Goal: Task Accomplishment & Management: Manage account settings

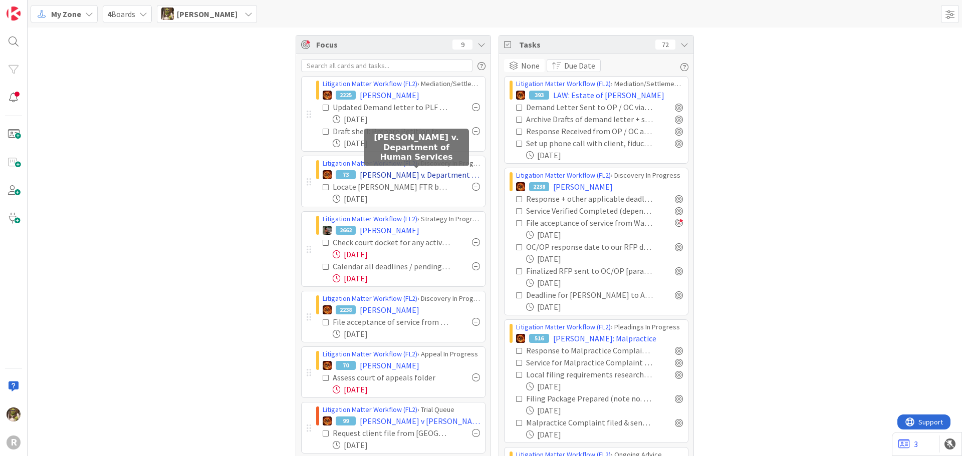
click at [389, 175] on span "[PERSON_NAME] v. Department of Human Services" at bounding box center [420, 175] width 120 height 12
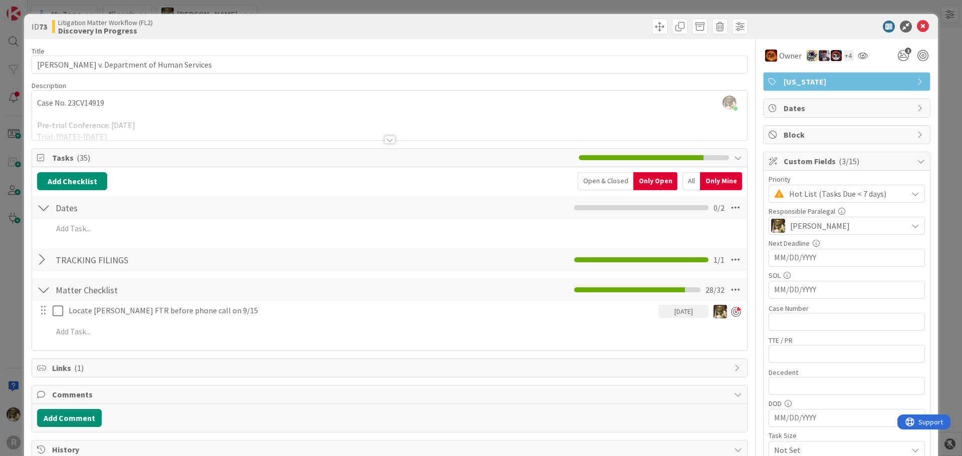
click at [384, 141] on div at bounding box center [389, 140] width 11 height 8
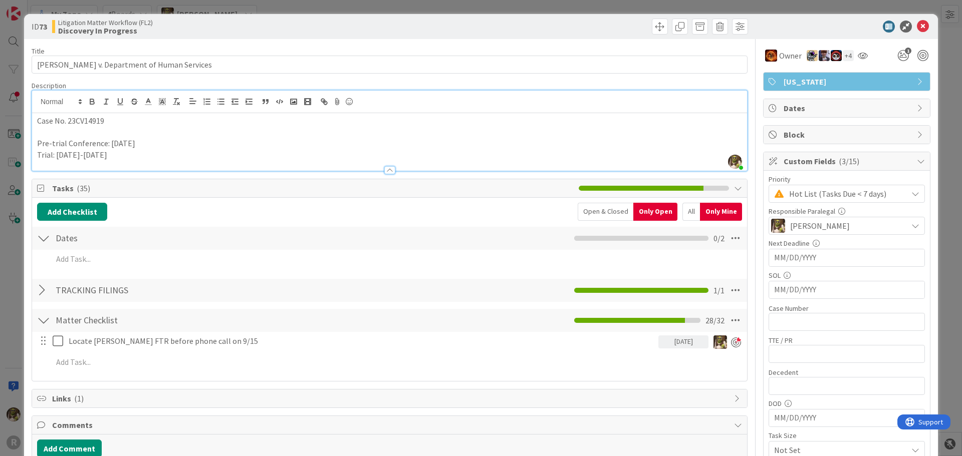
click at [682, 211] on div "All" at bounding box center [691, 212] width 18 height 18
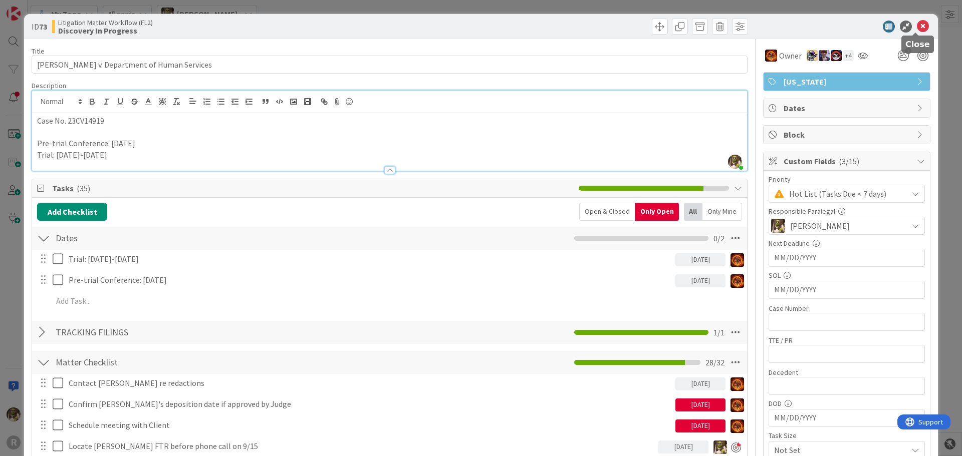
click at [917, 26] on icon at bounding box center [923, 27] width 12 height 12
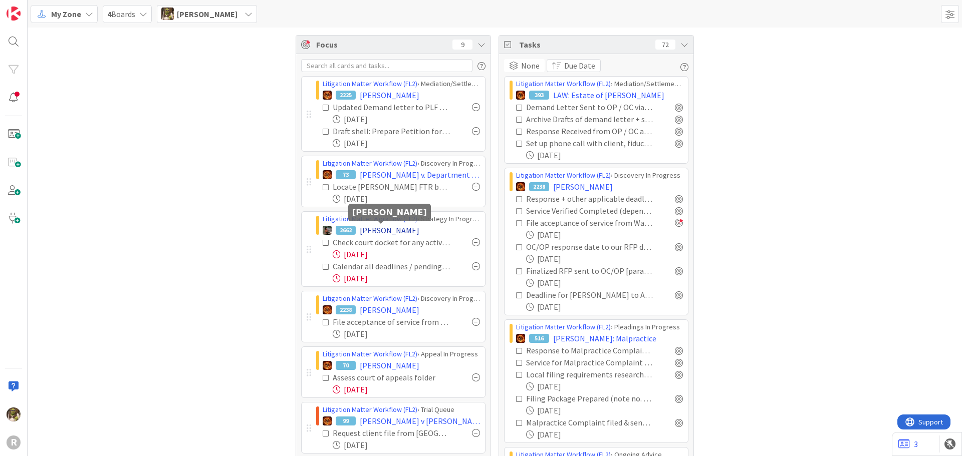
click at [372, 230] on span "[PERSON_NAME]" at bounding box center [390, 230] width 60 height 12
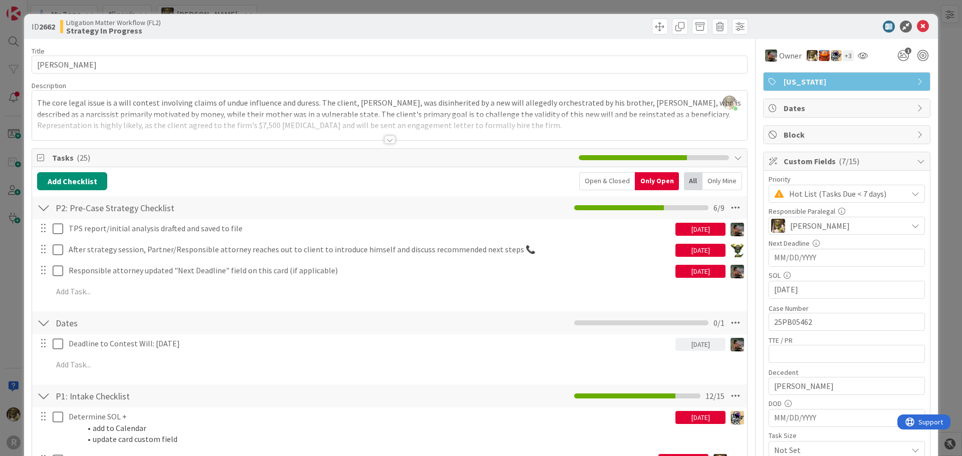
click at [389, 138] on div at bounding box center [389, 140] width 11 height 8
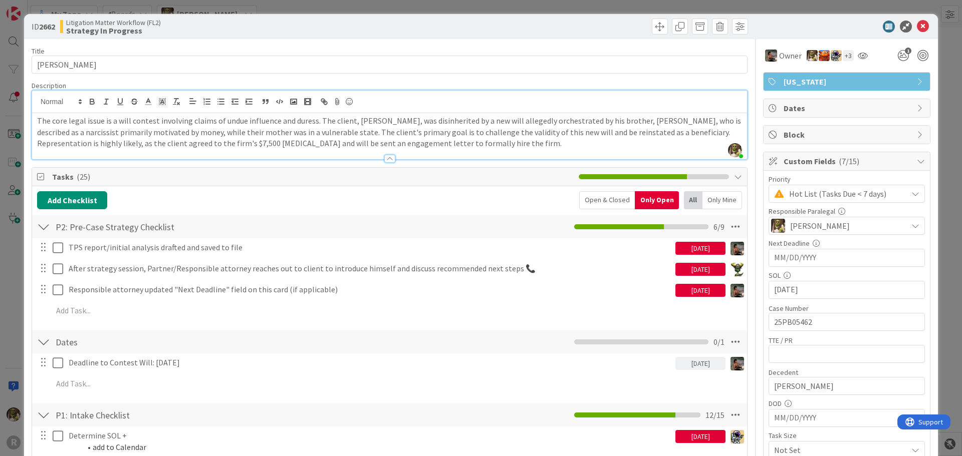
click at [465, 147] on p "The core legal issue is a will contest involving claims of undue influence and …" at bounding box center [389, 132] width 705 height 34
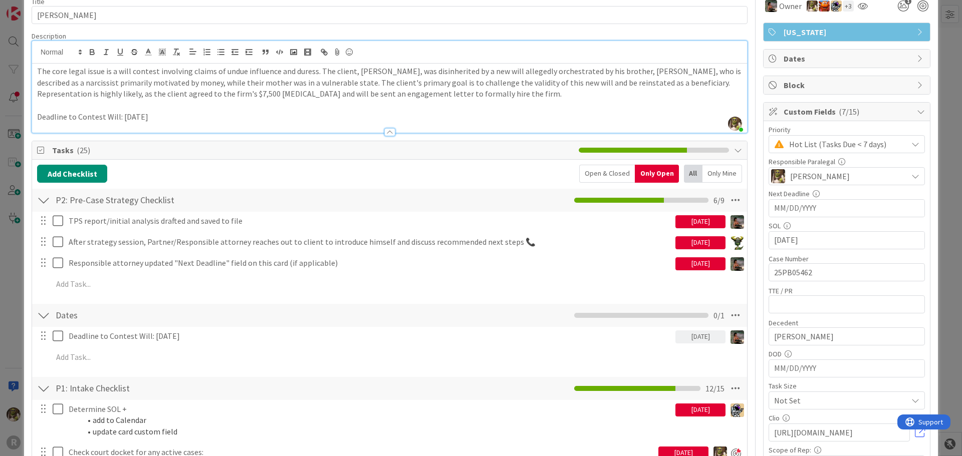
scroll to position [50, 0]
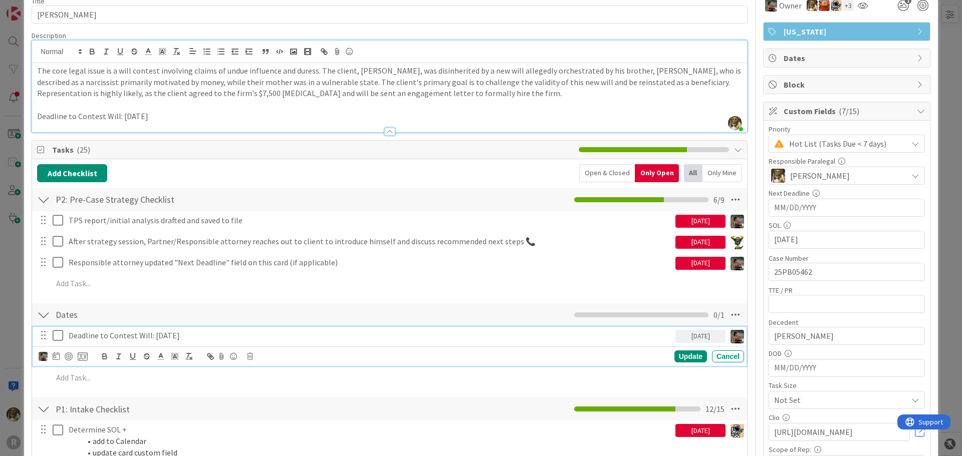
click at [191, 336] on p "Deadline to Contest Will: [DATE]" at bounding box center [370, 336] width 603 height 12
click at [195, 338] on p "Deadline to Contest Will: [DATE]" at bounding box center [370, 336] width 603 height 12
click at [55, 358] on icon at bounding box center [56, 356] width 7 height 8
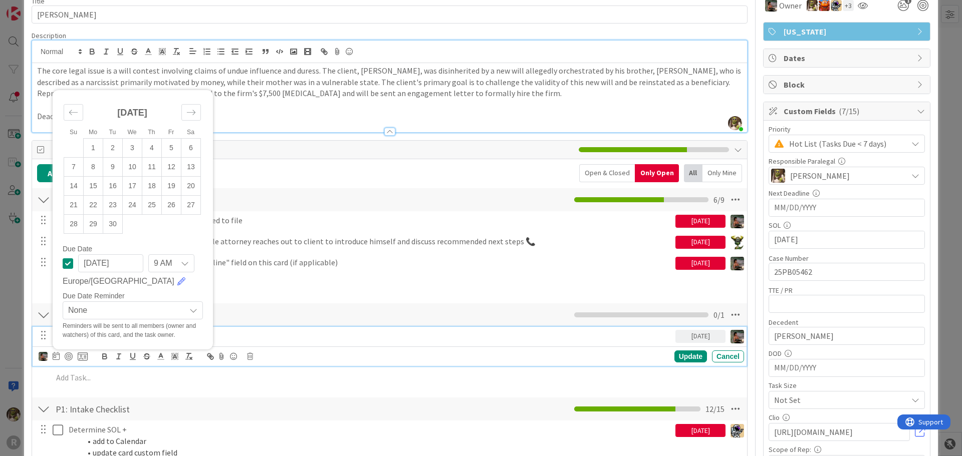
click at [104, 262] on input "[DATE]" at bounding box center [110, 263] width 65 height 18
type input "[DATE]"
click at [271, 305] on div "Dates Checklist Name 5 / 64 Dates 0 / 1" at bounding box center [389, 315] width 715 height 23
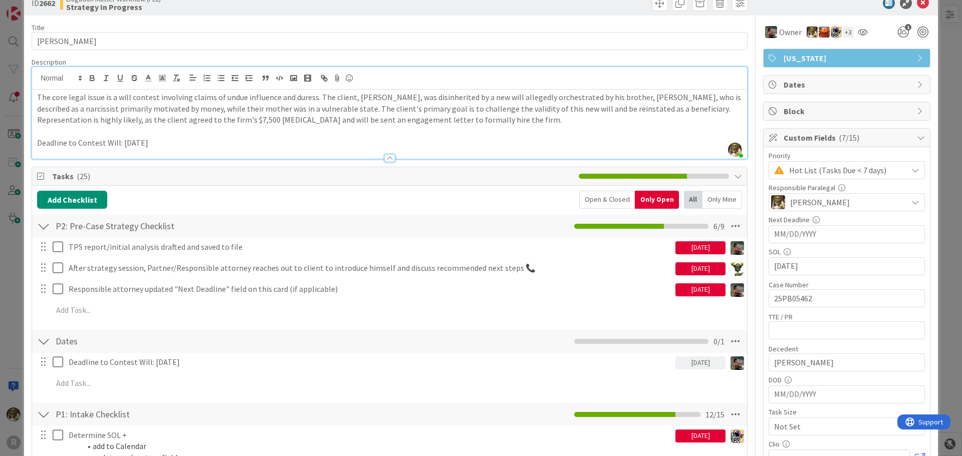
scroll to position [0, 0]
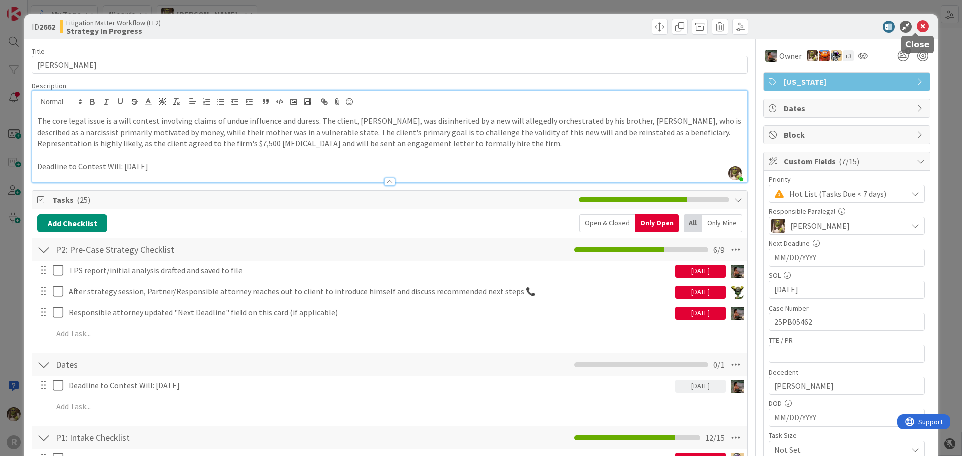
click at [917, 26] on icon at bounding box center [923, 27] width 12 height 12
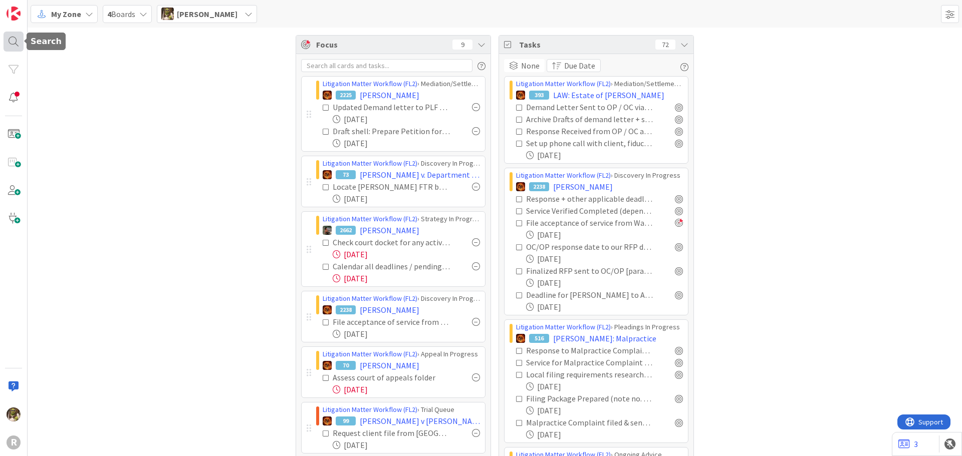
click at [21, 41] on div at bounding box center [14, 42] width 20 height 20
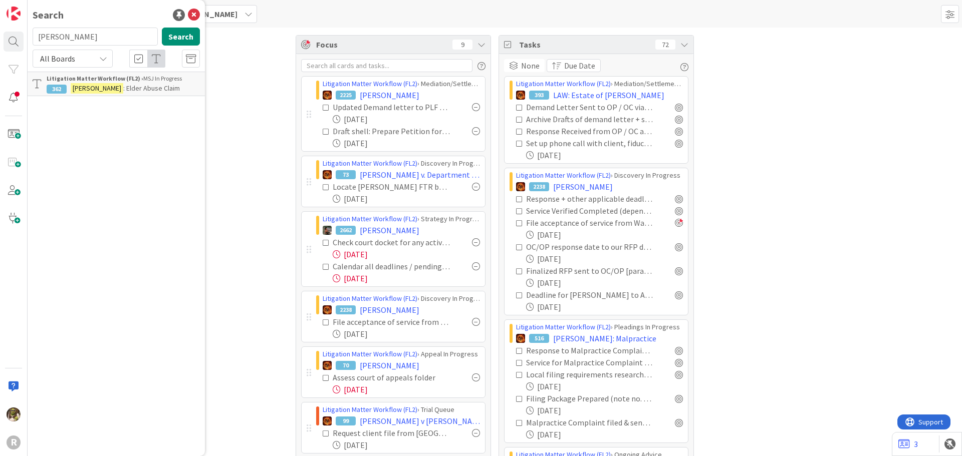
drag, startPoint x: 82, startPoint y: 33, endPoint x: 25, endPoint y: 35, distance: 57.1
click at [25, 35] on div "R Search [PERSON_NAME] Search All Boards Litigation Matter Workflow (FL2) › MSJ…" at bounding box center [14, 228] width 28 height 456
type input "[PERSON_NAME]"
click at [78, 97] on div "Search [PERSON_NAME] Search All Boards Litigation Matter Workflow (FL2) › Strat…" at bounding box center [116, 228] width 177 height 456
click at [89, 86] on mark "[PERSON_NAME]" at bounding box center [97, 88] width 53 height 11
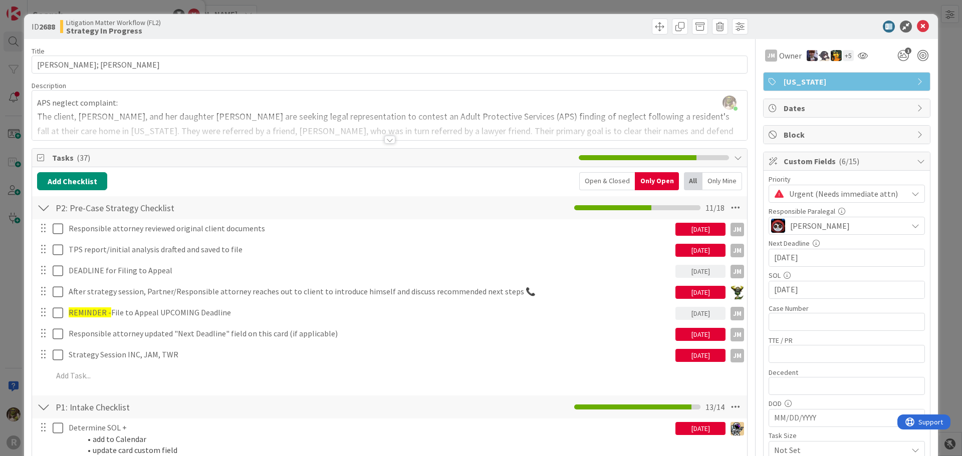
click at [384, 142] on div at bounding box center [389, 140] width 11 height 8
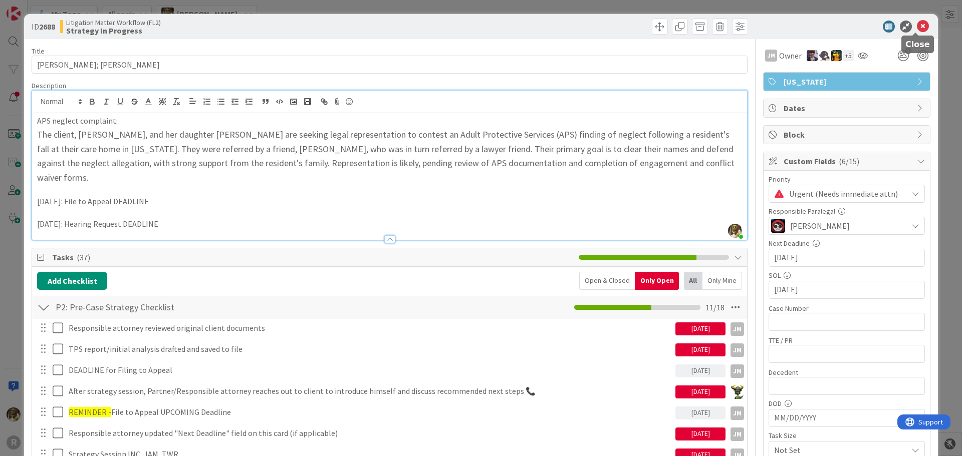
click at [917, 24] on icon at bounding box center [923, 27] width 12 height 12
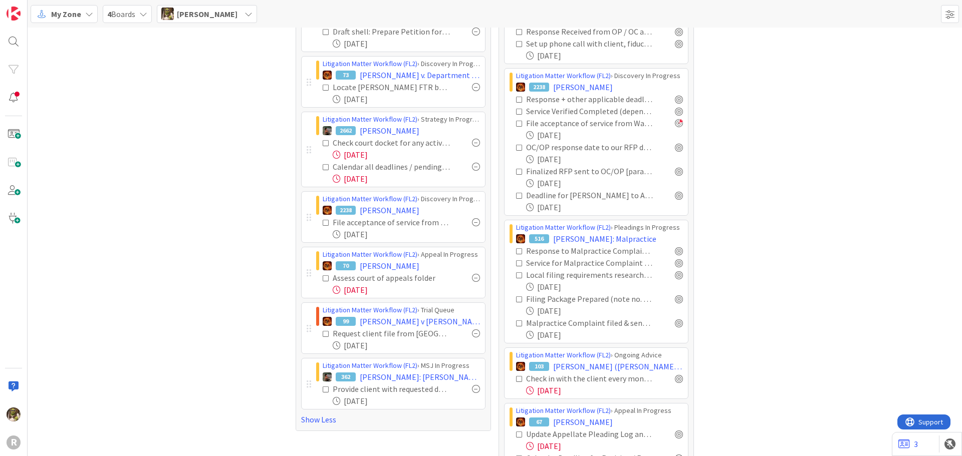
scroll to position [100, 0]
